Goal: Task Accomplishment & Management: Manage account settings

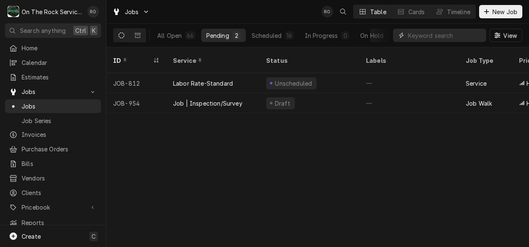
click at [419, 33] on input "Dynamic Content Wrapper" at bounding box center [445, 35] width 74 height 13
type input "NEWBERRY"
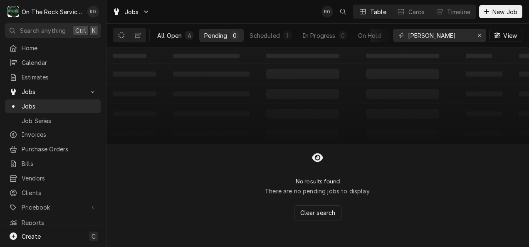
click at [163, 37] on div "All Open" at bounding box center [169, 35] width 25 height 9
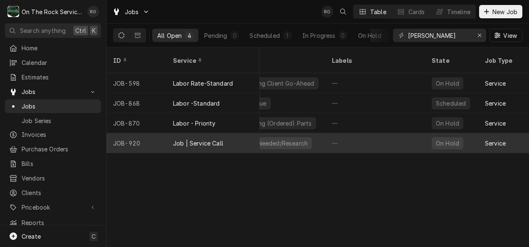
scroll to position [0, 248]
click at [203, 139] on div "Job | Service Call" at bounding box center [198, 143] width 50 height 9
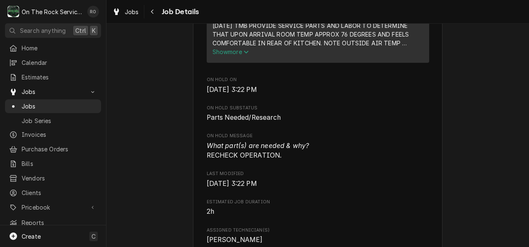
scroll to position [354, 0]
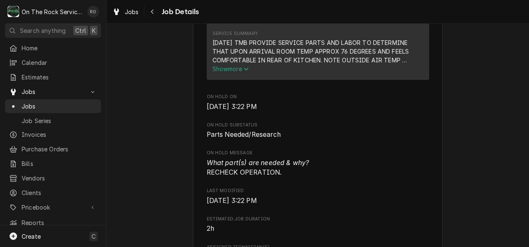
click at [237, 72] on span "Show more" at bounding box center [231, 68] width 37 height 7
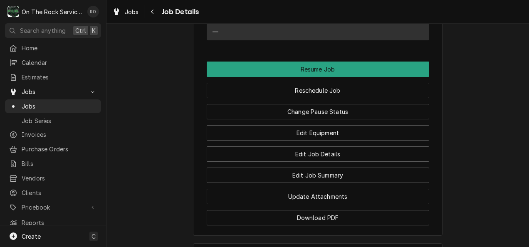
scroll to position [1088, 0]
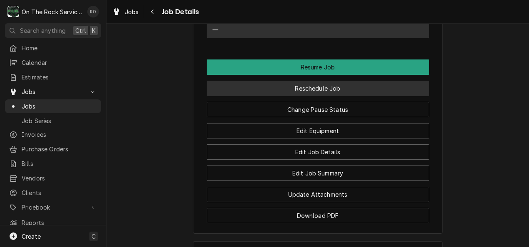
click at [342, 96] on button "Reschedule Job" at bounding box center [318, 88] width 223 height 15
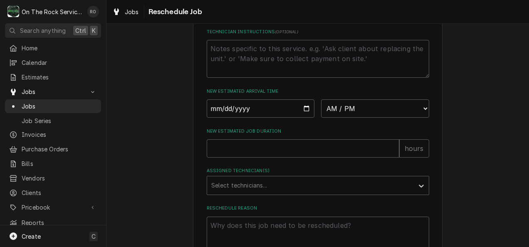
scroll to position [306, 0]
click at [304, 118] on input "Date" at bounding box center [261, 110] width 108 height 18
type textarea "x"
type input "[DATE]"
click at [339, 115] on select "AM / PM 6:00 AM 6:15 AM 6:30 AM 6:45 AM 7:00 AM 7:15 AM 7:30 AM 7:45 AM 8:00 AM…" at bounding box center [375, 110] width 108 height 18
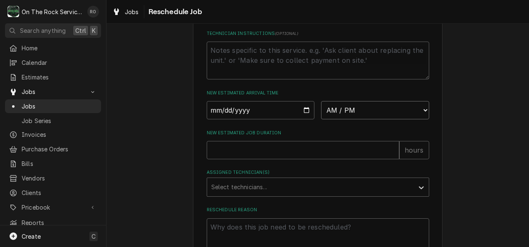
click at [339, 115] on select "AM / PM 6:00 AM 6:15 AM 6:30 AM 6:45 AM 7:00 AM 7:15 AM 7:30 AM 7:45 AM 8:00 AM…" at bounding box center [375, 110] width 108 height 18
click at [350, 119] on select "AM / PM 6:00 AM 6:15 AM 6:30 AM 6:45 AM 7:00 AM 7:15 AM 7:30 AM 7:45 AM 8:00 AM…" at bounding box center [375, 110] width 108 height 18
select select "12:00:00"
click at [321, 110] on select "AM / PM 6:00 AM 6:15 AM 6:30 AM 6:45 AM 7:00 AM 7:15 AM 7:30 AM 7:45 AM 8:00 AM…" at bounding box center [375, 110] width 108 height 18
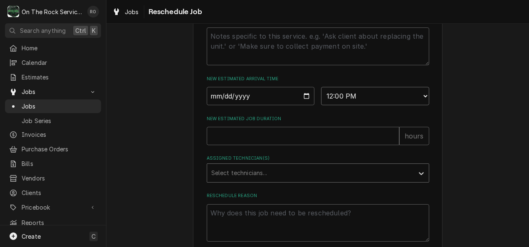
scroll to position [321, 0]
click at [333, 144] on input "New Estimated Job Duration" at bounding box center [303, 135] width 193 height 18
type textarea "x"
type input "2"
click at [316, 181] on div "Select technicians..." at bounding box center [310, 172] width 207 height 18
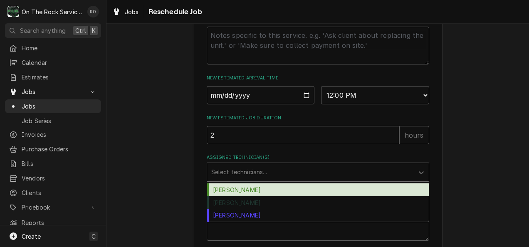
click at [311, 196] on div "[PERSON_NAME]" at bounding box center [318, 190] width 222 height 13
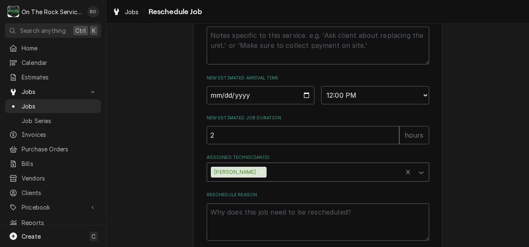
scroll to position [374, 0]
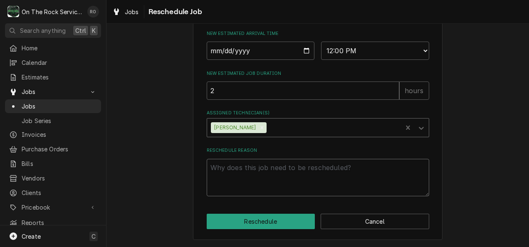
click at [302, 186] on textarea "Reschedule Reason" at bounding box center [318, 178] width 223 height 38
type textarea "x"
type textarea "c"
type textarea "x"
type textarea "cU"
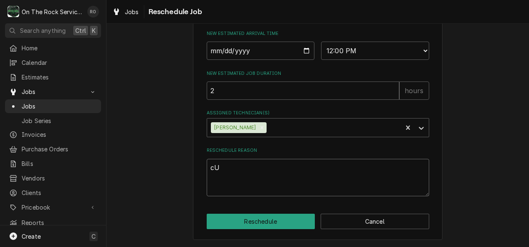
type textarea "x"
type textarea "cUS"
type textarea "x"
type textarea "cUSTO"
type textarea "x"
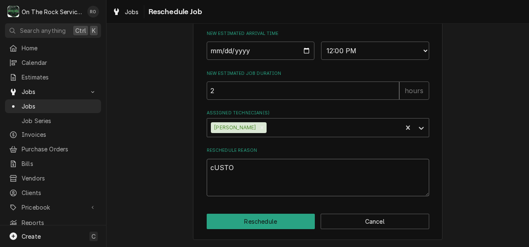
type textarea "cUSTOM"
type textarea "x"
type textarea "cUSTOME"
type textarea "x"
type textarea "cUSTOMER"
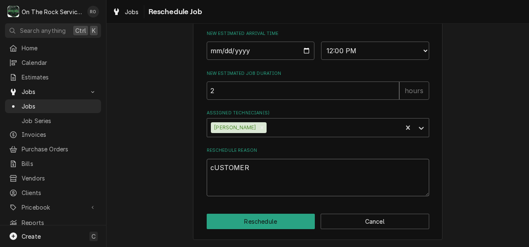
type textarea "x"
type textarea "cUSTOMER"
type textarea "x"
type textarea "cUSTOME"
type textarea "x"
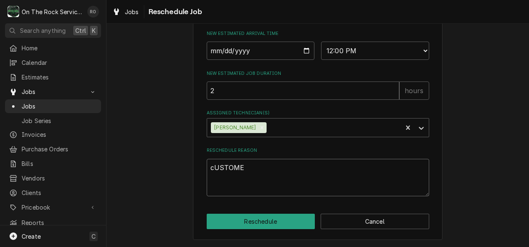
type textarea "cUSTOM"
type textarea "x"
type textarea "cUSTO"
type textarea "x"
type textarea "cUST"
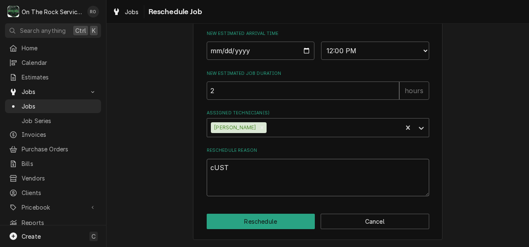
type textarea "x"
type textarea "cUS"
type textarea "x"
type textarea "cU"
type textarea "x"
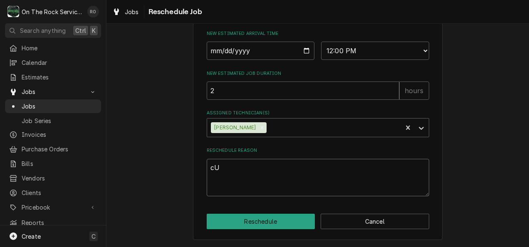
type textarea "c"
type textarea "x"
type textarea "C"
type textarea "x"
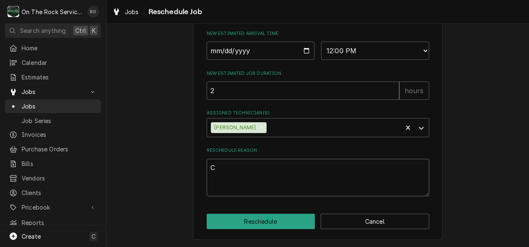
type textarea "Cu"
type textarea "x"
type textarea "Cus"
type textarea "x"
type textarea "Cust"
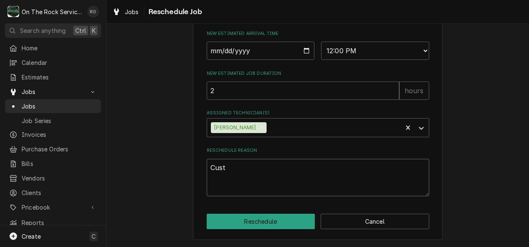
type textarea "x"
type textarea "Custo"
type textarea "x"
type textarea "Custome"
type textarea "x"
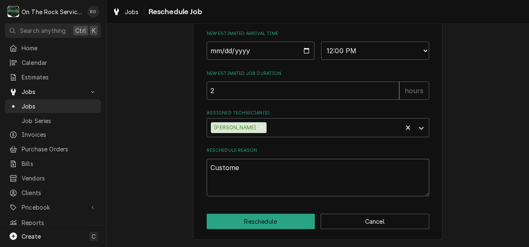
type textarea "Customer"
type textarea "x"
type textarea "Customer"
type textarea "x"
type textarea "Customer c"
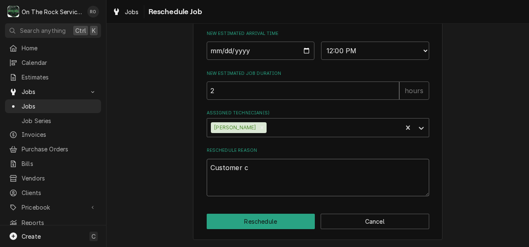
type textarea "x"
type textarea "Customer cl"
type textarea "x"
type textarea "Customer c"
type textarea "x"
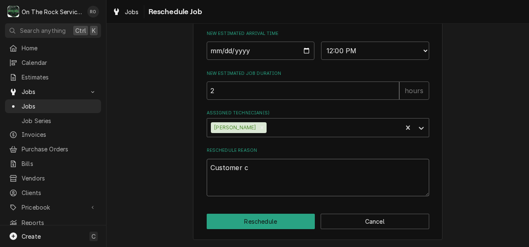
type textarea "Customer ca"
type textarea "x"
type textarea "Customer cal"
type textarea "x"
type textarea "Customer calle"
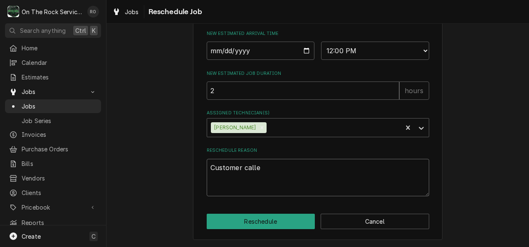
type textarea "x"
type textarea "Customer called"
type textarea "x"
type textarea "Customer called u"
type textarea "x"
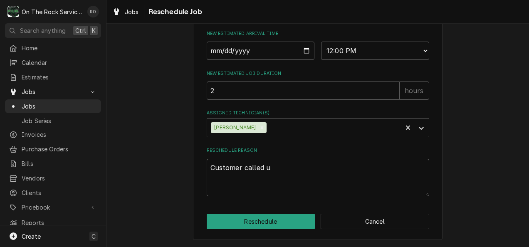
type textarea "Customer called un"
type textarea "x"
type textarea "Customer called u"
type textarea "x"
type textarea "Customer called"
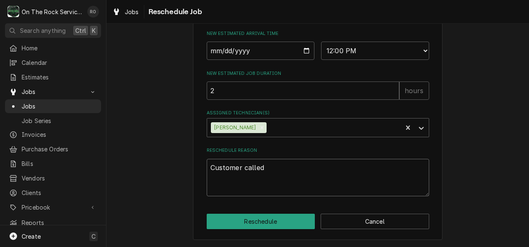
type textarea "x"
type textarea "Customer called HV"
type textarea "x"
type textarea "Customer called HVA"
type textarea "x"
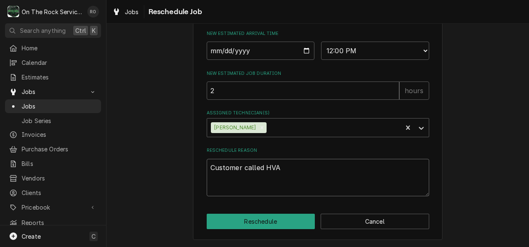
type textarea "Customer called HV"
type textarea "x"
type textarea "Customer called H"
type textarea "x"
type textarea "Customer called"
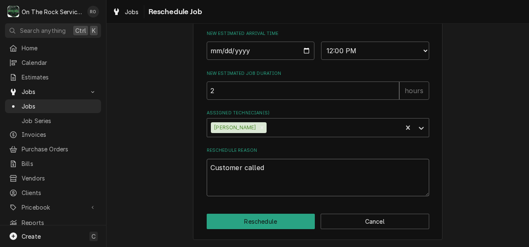
type textarea "x"
type textarea "Customer called b"
type textarea "x"
type textarea "Customer called ba"
type textarea "x"
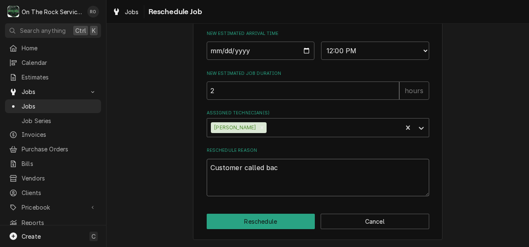
type textarea "Customer called back"
type textarea "x"
type textarea "Customer called back"
type textarea "x"
type textarea "Customer called back i"
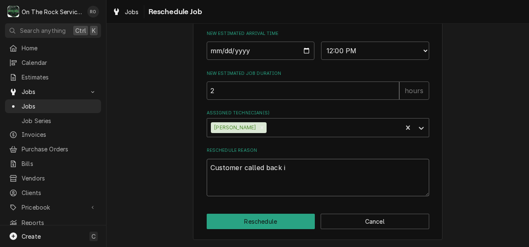
type textarea "x"
type textarea "Customer called back in"
type textarea "x"
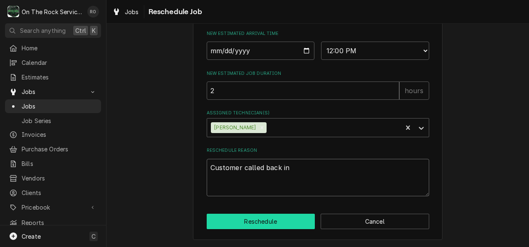
type textarea "Customer called back in"
click at [263, 219] on button "Reschedule" at bounding box center [261, 221] width 109 height 15
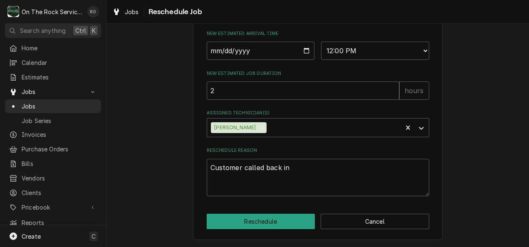
type textarea "x"
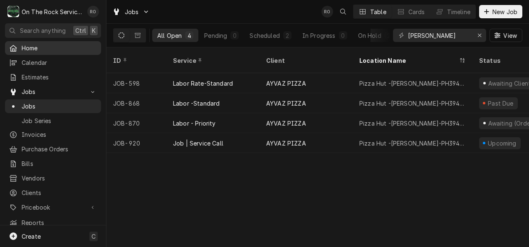
click at [64, 44] on span "Home" at bounding box center [59, 48] width 75 height 9
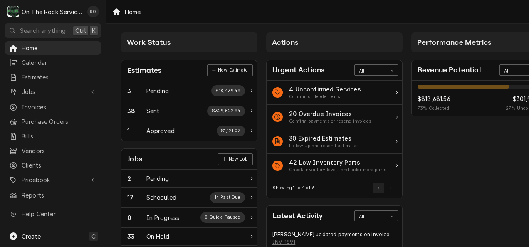
scroll to position [1, 0]
